Goal: Task Accomplishment & Management: Complete application form

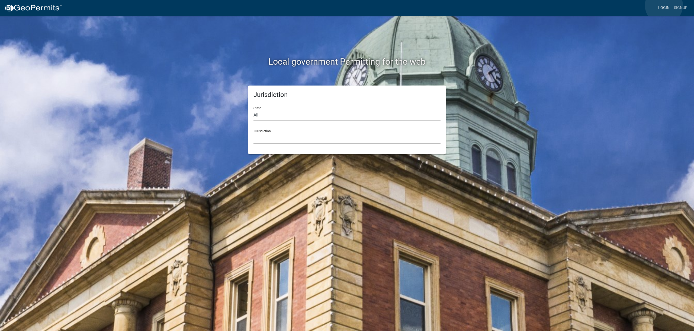
click at [664, 5] on link "Login" at bounding box center [664, 8] width 16 height 10
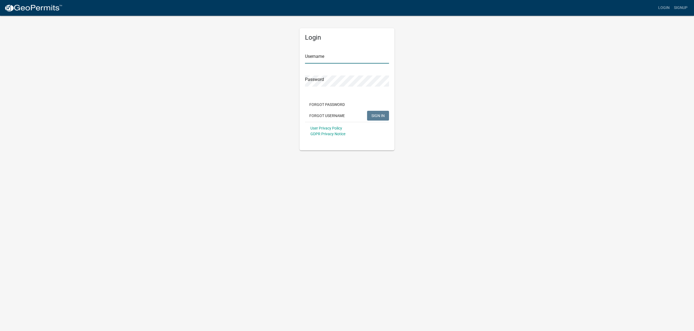
type input "emmelder"
click at [378, 115] on span "SIGN IN" at bounding box center [377, 115] width 13 height 4
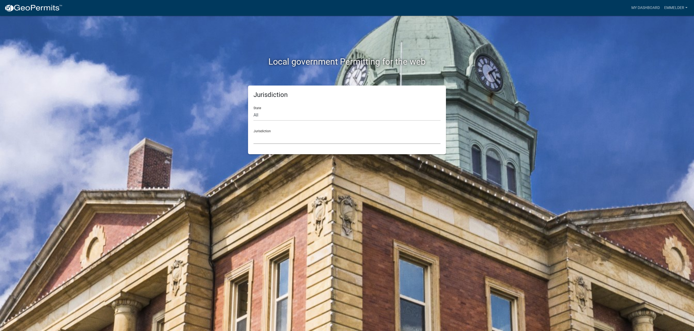
click at [361, 137] on select "[GEOGRAPHIC_DATA], [US_STATE] [GEOGRAPHIC_DATA], [US_STATE][PERSON_NAME][GEOGRA…" at bounding box center [347, 138] width 187 height 11
click at [369, 114] on select "All [US_STATE] [US_STATE] [US_STATE] [US_STATE] [US_STATE] [US_STATE] [US_STATE…" at bounding box center [347, 115] width 187 height 11
select select "[US_STATE]"
click at [254, 110] on select "All [US_STATE] [US_STATE] [US_STATE] [US_STATE] [US_STATE] [US_STATE] [US_STATE…" at bounding box center [347, 115] width 187 height 11
drag, startPoint x: 366, startPoint y: 120, endPoint x: 350, endPoint y: 138, distance: 24.6
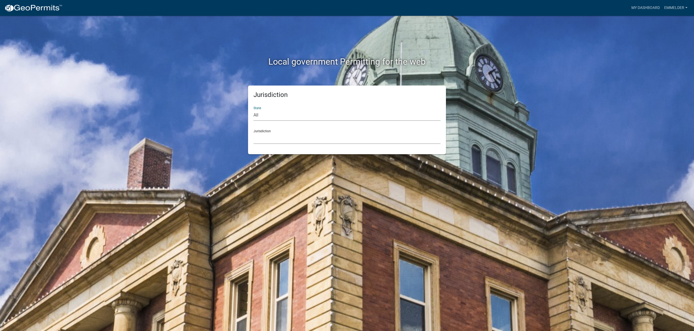
click at [350, 138] on select "[GEOGRAPHIC_DATA], [US_STATE][PERSON_NAME][GEOGRAPHIC_DATA], [US_STATE][PERSON_…" at bounding box center [347, 138] width 187 height 11
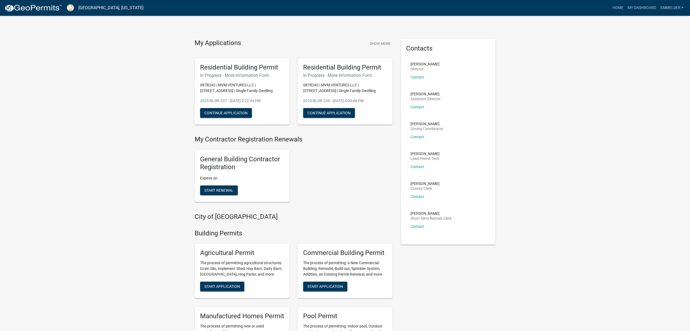
click at [315, 98] on p "2025-BLDR-236 - [DATE] 4:00:46 PM" at bounding box center [345, 101] width 84 height 6
click at [328, 112] on button "Continue Application" at bounding box center [329, 113] width 52 height 10
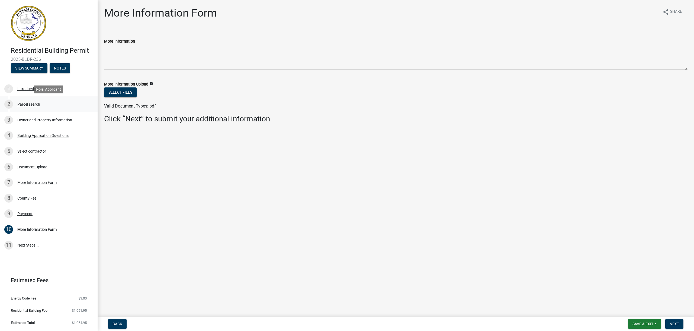
click at [34, 106] on div "Parcel search" at bounding box center [28, 104] width 23 height 4
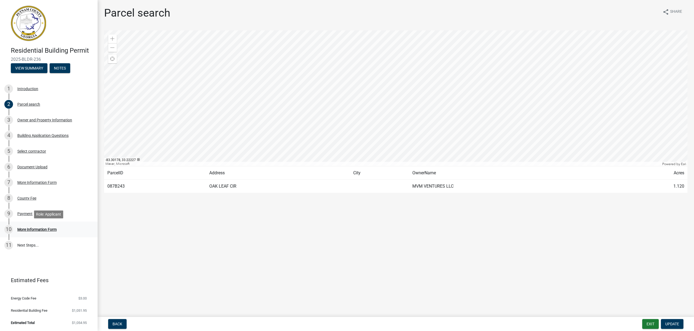
click at [57, 231] on div "10 More Information Form" at bounding box center [46, 229] width 85 height 9
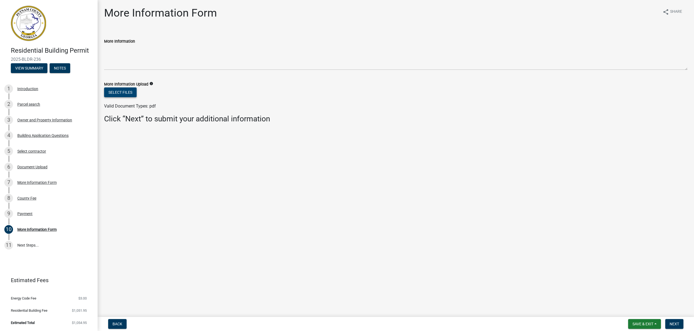
click at [127, 89] on button "Select files" at bounding box center [120, 92] width 33 height 10
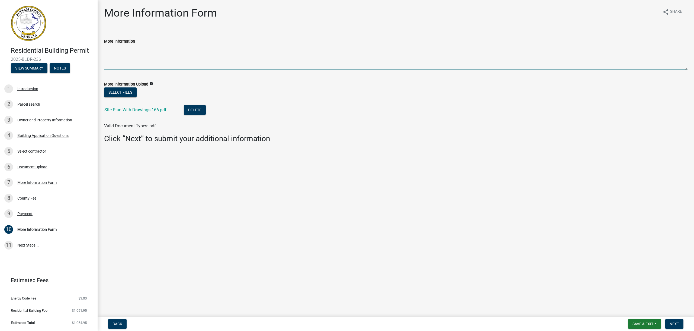
click at [568, 62] on textarea "More Information" at bounding box center [396, 56] width 584 height 25
click at [161, 54] on textarea "I received your email." at bounding box center [396, 56] width 584 height 25
type textarea "I received your email and got a new drawing from the surveyor. Thank you."
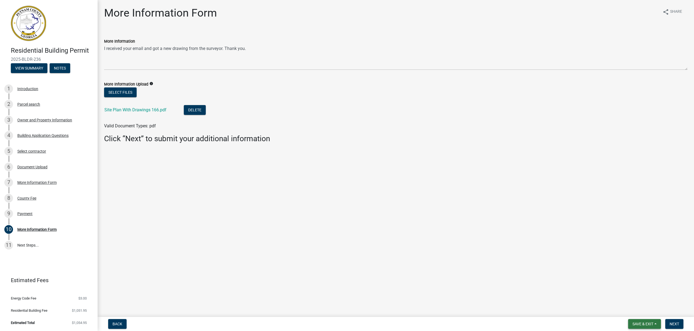
click at [656, 324] on button "Save & Exit" at bounding box center [644, 324] width 33 height 10
click at [682, 325] on button "Next" at bounding box center [674, 324] width 18 height 10
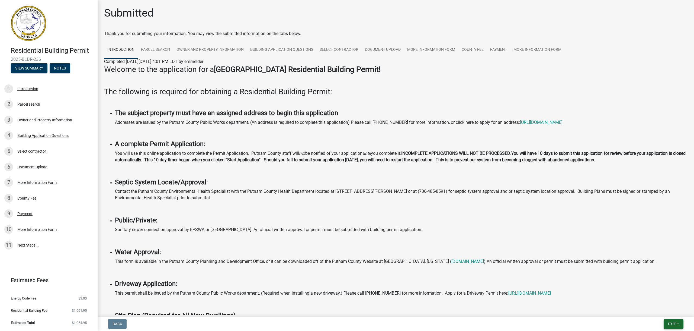
click at [677, 324] on button "Exit" at bounding box center [674, 324] width 20 height 10
click at [675, 310] on button "Save & Exit" at bounding box center [661, 309] width 43 height 13
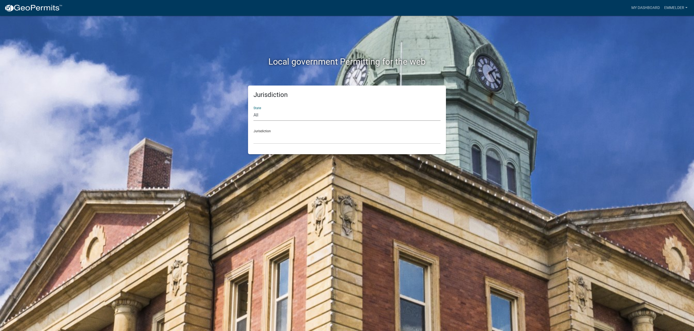
click at [305, 113] on select "All [US_STATE] [US_STATE] [US_STATE] [US_STATE] [US_STATE] [US_STATE] [US_STATE…" at bounding box center [347, 115] width 187 height 11
select select "[US_STATE]"
click at [254, 110] on select "All [US_STATE] [US_STATE] [US_STATE] [US_STATE] [US_STATE] [US_STATE] [US_STATE…" at bounding box center [347, 115] width 187 height 11
click at [307, 140] on select "[GEOGRAPHIC_DATA], [US_STATE][PERSON_NAME][GEOGRAPHIC_DATA], [US_STATE][PERSON_…" at bounding box center [347, 138] width 187 height 11
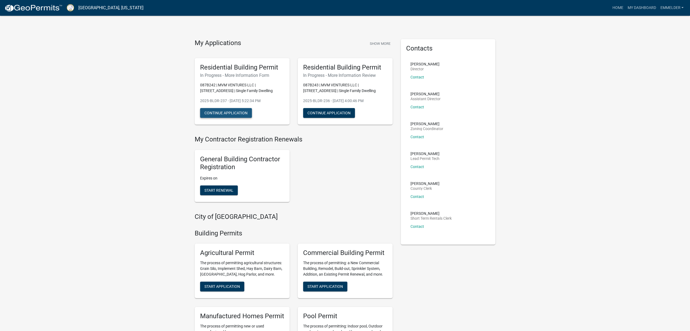
click at [243, 110] on button "Continue Application" at bounding box center [226, 113] width 52 height 10
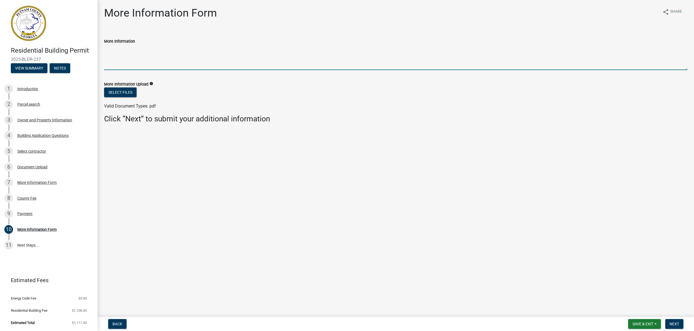
click at [128, 65] on textarea "More Information" at bounding box center [396, 56] width 584 height 25
type textarea "I received your email and have obtained a new drawing from the surveyor. Thank …"
click at [129, 91] on button "Select files" at bounding box center [120, 92] width 33 height 10
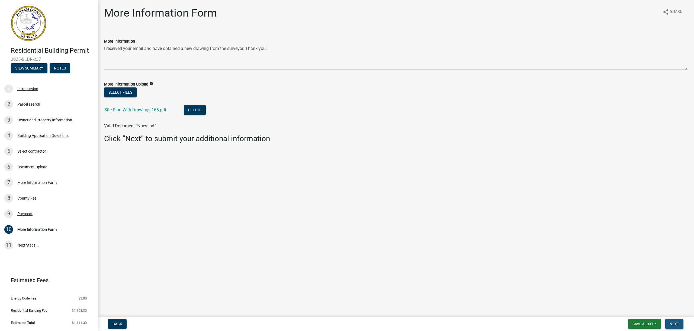
click at [682, 326] on button "Next" at bounding box center [674, 324] width 18 height 10
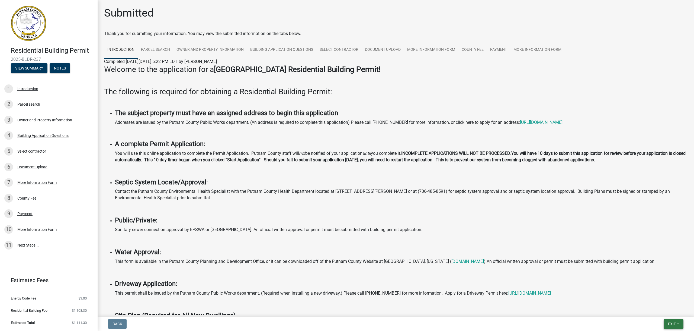
click at [675, 321] on button "Exit" at bounding box center [674, 324] width 20 height 10
click at [665, 308] on button "Save & Exit" at bounding box center [661, 309] width 43 height 13
